Goal: Information Seeking & Learning: Learn about a topic

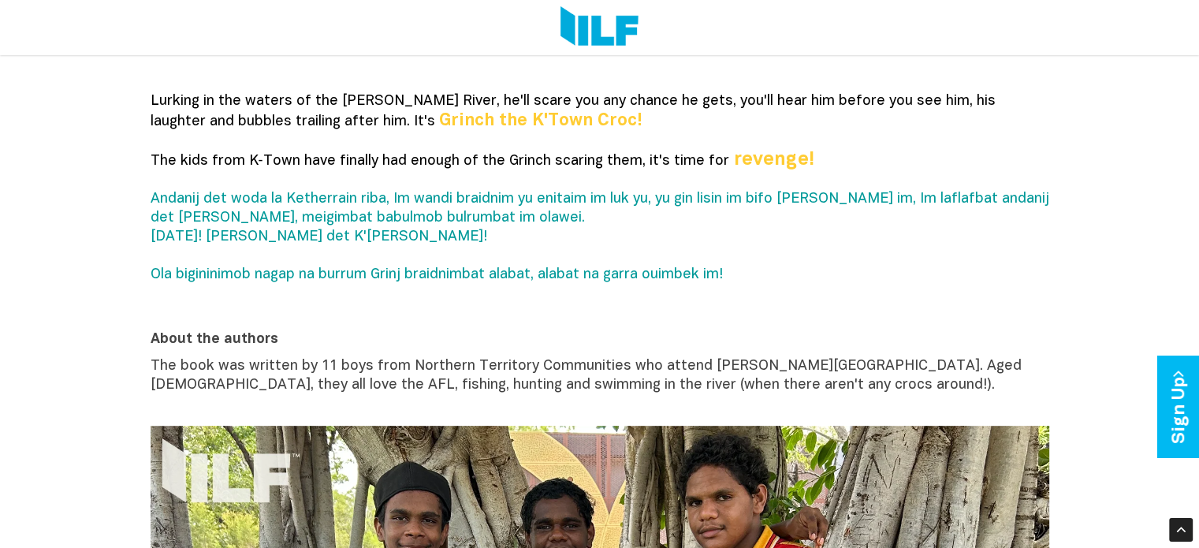
scroll to position [551, 0]
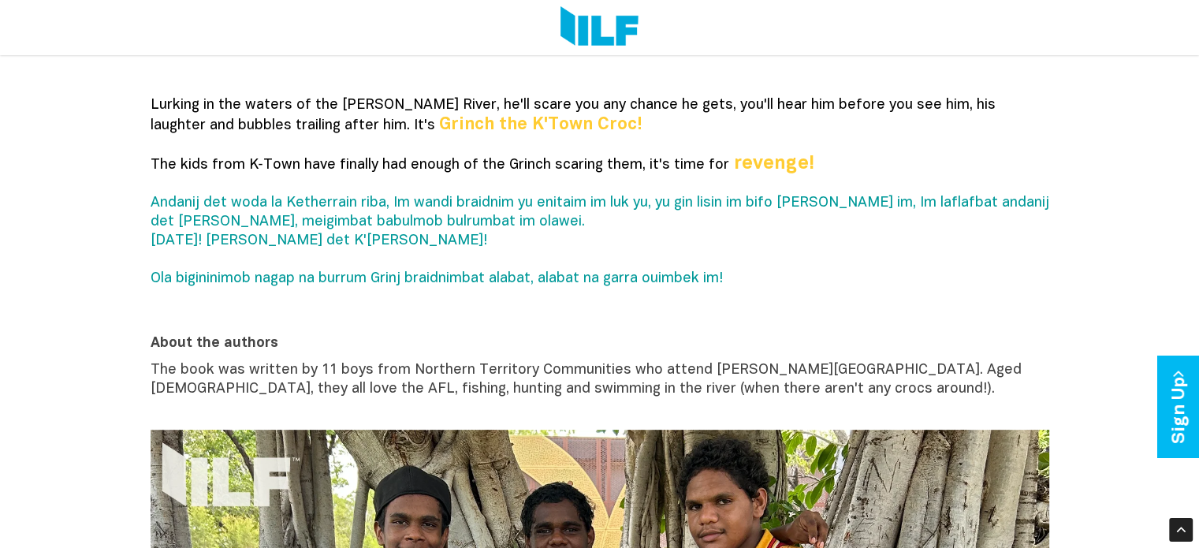
click at [498, 211] on span "Andanij det woda la Ketherrain riba, Im wandi braidnim yu enitaim im luk yu, yu…" at bounding box center [600, 240] width 899 height 89
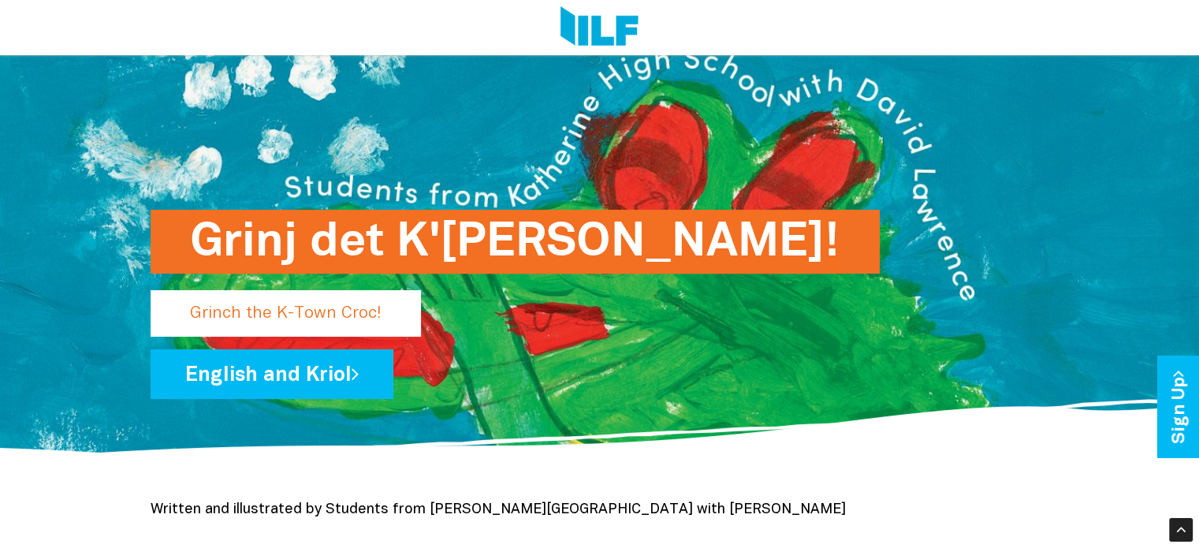
scroll to position [78, 0]
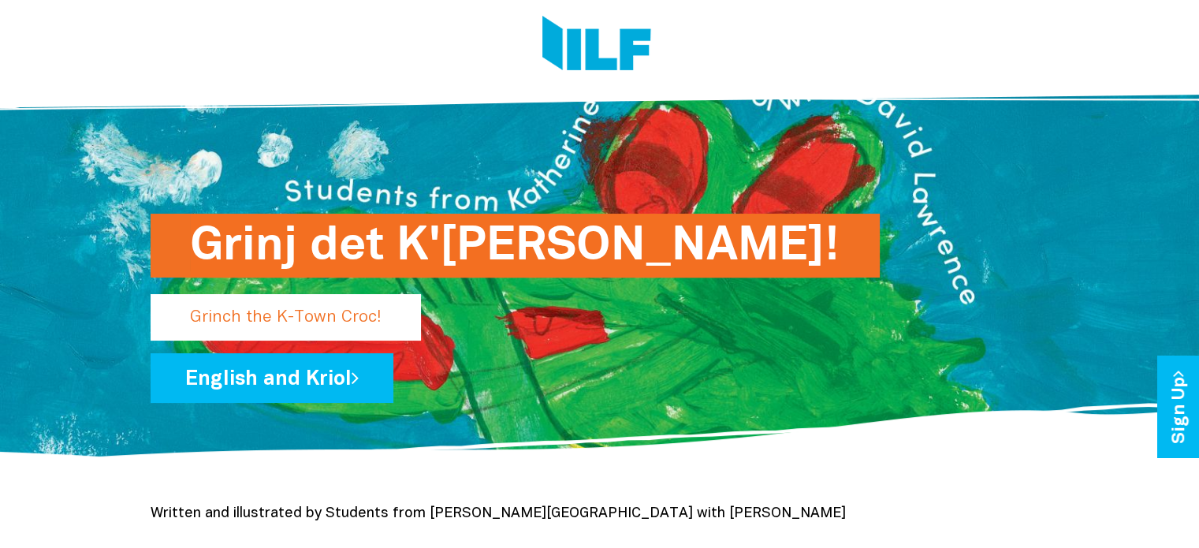
click at [337, 309] on p "Grinch the K-Town Croc!" at bounding box center [286, 317] width 270 height 47
click at [326, 319] on p "Grinch the K-Town Croc!" at bounding box center [286, 317] width 270 height 47
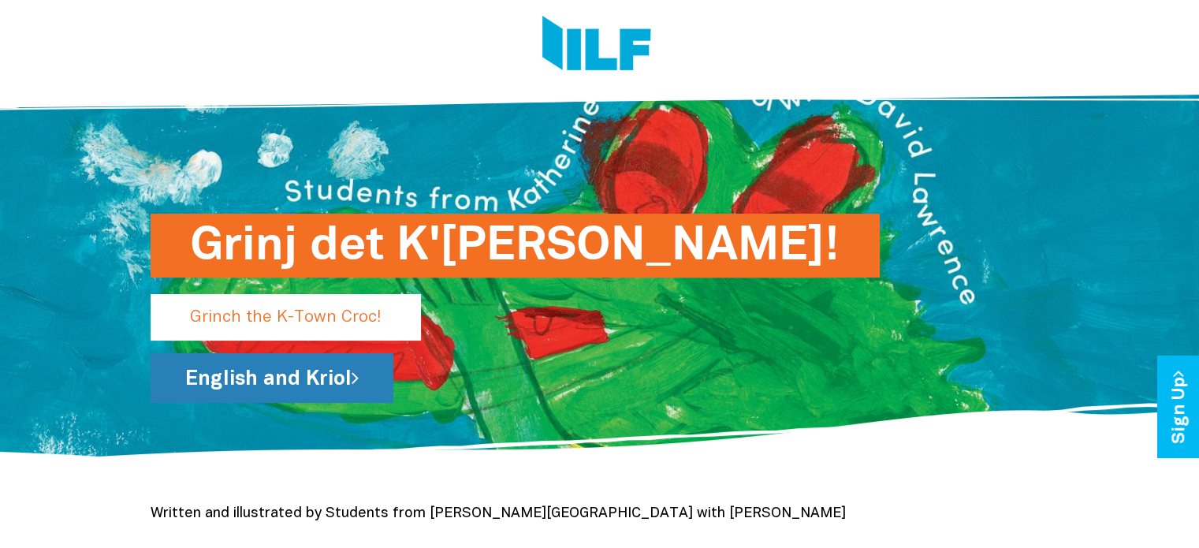
click at [328, 371] on link "English and Kriol" at bounding box center [272, 378] width 243 height 50
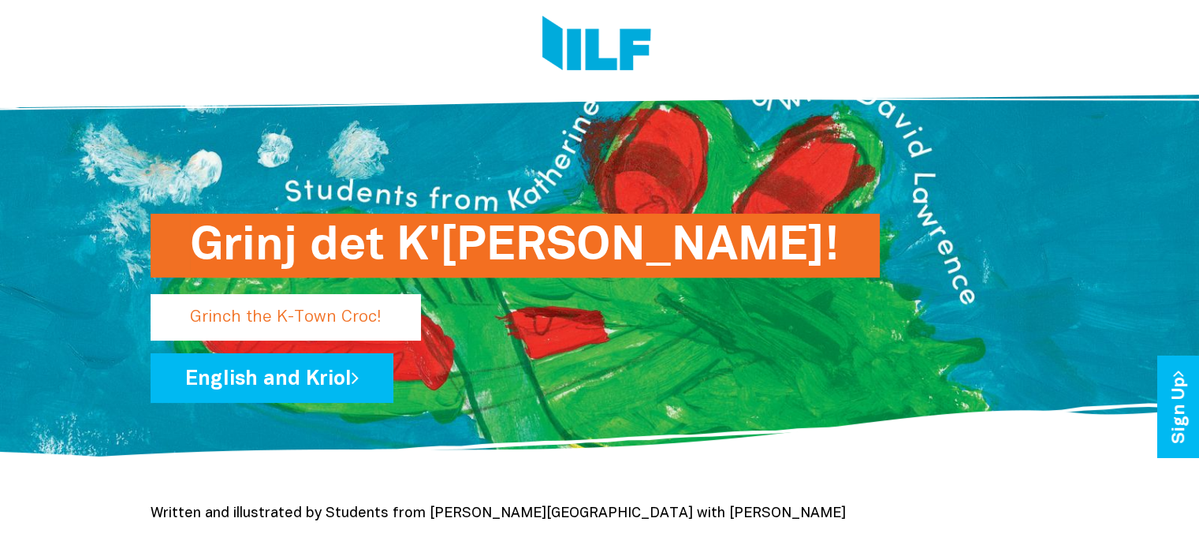
click at [405, 246] on h1 "Grinj det K'[PERSON_NAME]!" at bounding box center [515, 246] width 650 height 64
click at [303, 319] on p "Grinch the K-Town Croc!" at bounding box center [286, 317] width 270 height 47
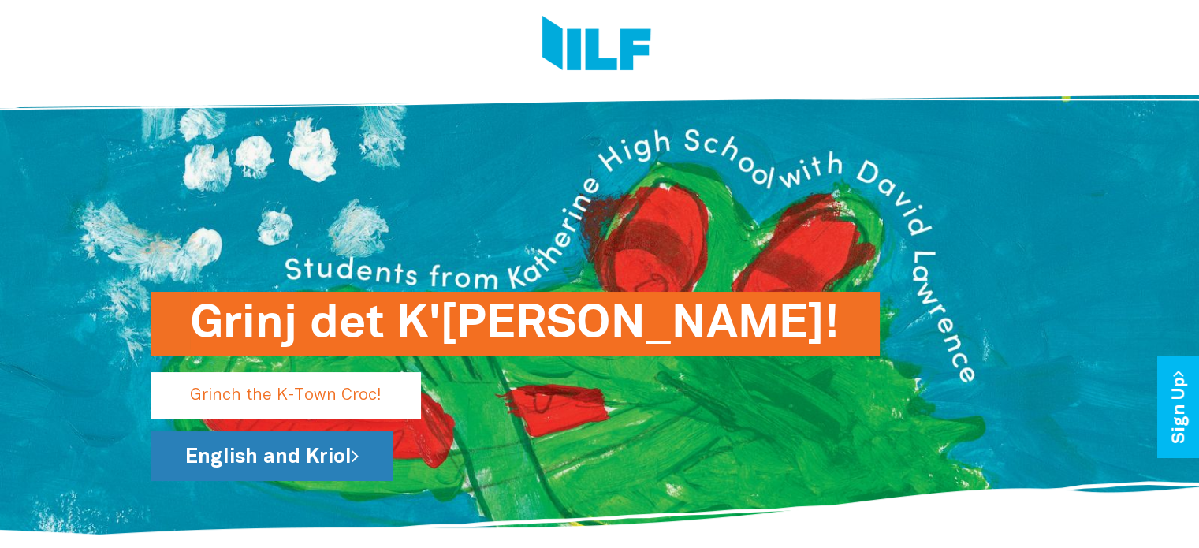
click at [296, 457] on link "English and Kriol" at bounding box center [272, 456] width 243 height 50
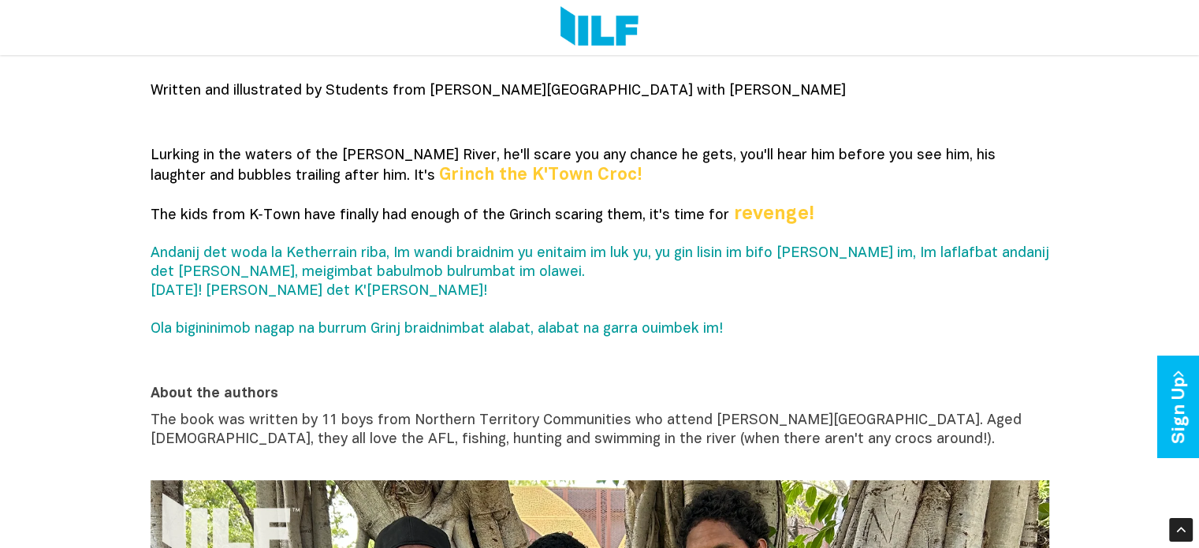
scroll to position [473, 0]
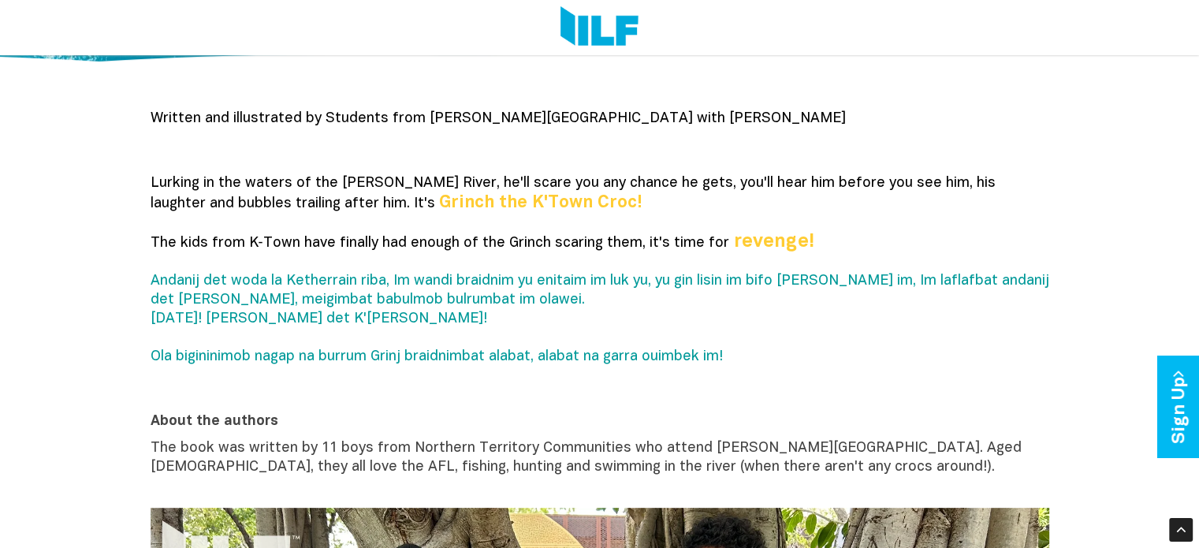
click at [578, 288] on span "Andanij det woda la Ketherrain riba, Im wandi braidnim yu enitaim im luk yu, yu…" at bounding box center [600, 318] width 899 height 89
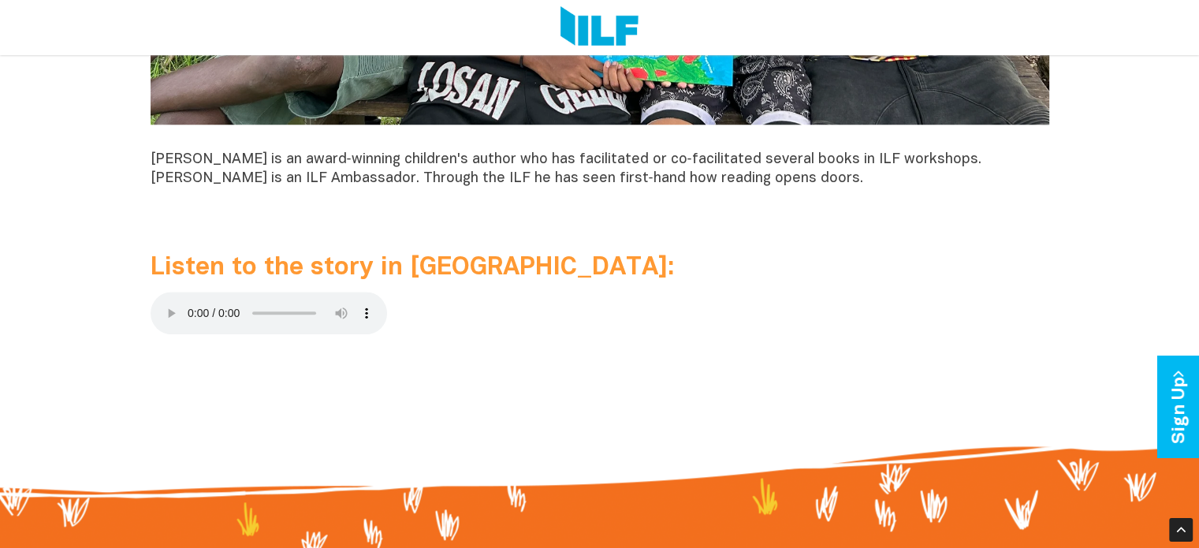
scroll to position [1577, 0]
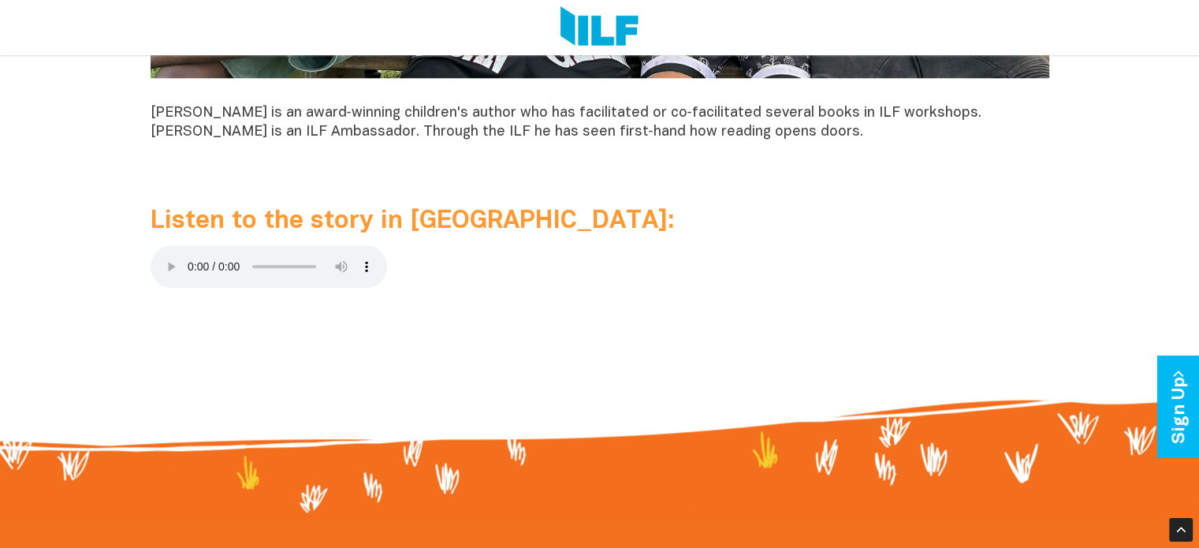
click at [423, 274] on p at bounding box center [600, 269] width 899 height 49
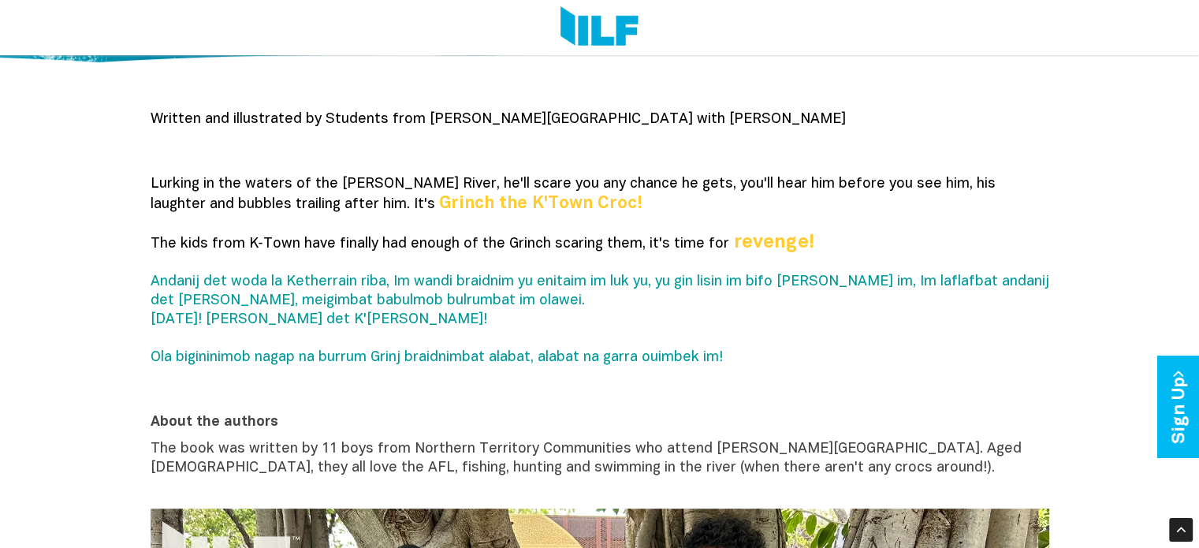
scroll to position [0, 0]
